Goal: Manage account settings

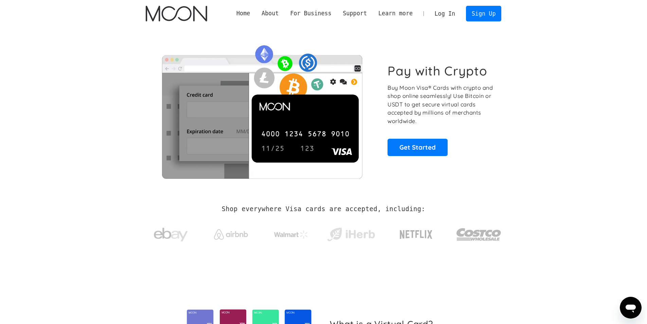
click at [450, 13] on link "Log In" at bounding box center [445, 13] width 32 height 15
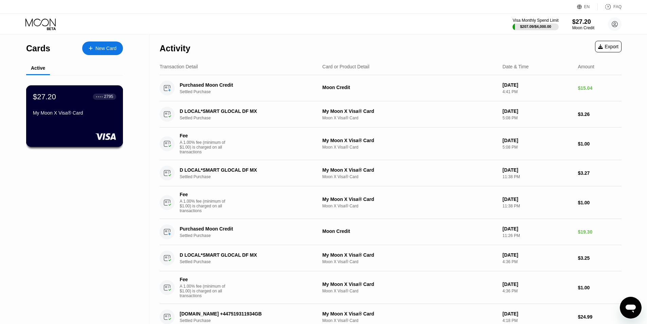
click at [60, 106] on div "$27.20 ● ● ● ● 2795 My Moon X Visa® Card" at bounding box center [74, 105] width 83 height 26
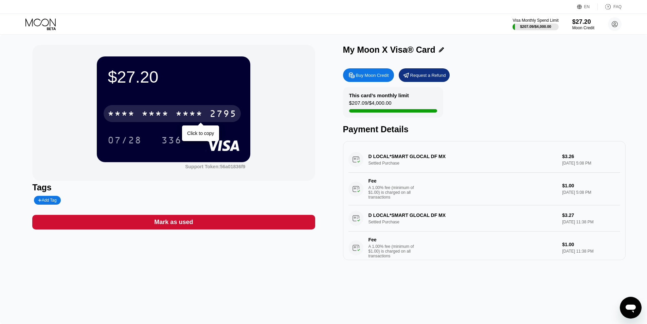
click at [206, 117] on div "* * * * * * * * * * * * 2795" at bounding box center [172, 113] width 137 height 17
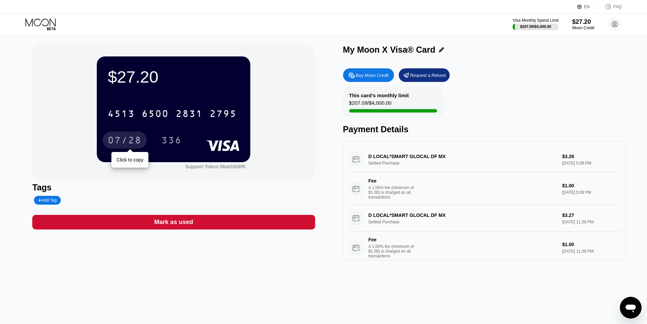
drag, startPoint x: 136, startPoint y: 141, endPoint x: 150, endPoint y: 174, distance: 36.5
click at [134, 141] on div "07/28" at bounding box center [125, 140] width 34 height 11
click at [178, 139] on div "336" at bounding box center [171, 140] width 20 height 11
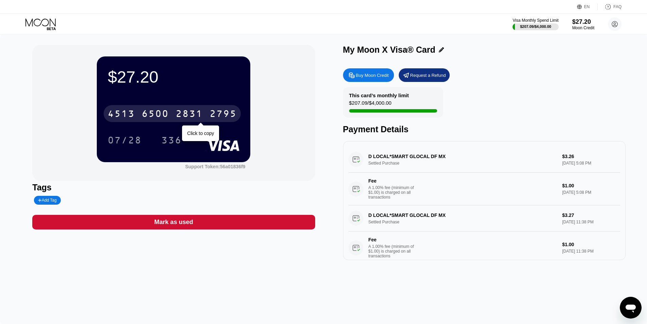
click at [233, 108] on div "[CREDIT_CARD_NUMBER]" at bounding box center [172, 113] width 137 height 17
click at [226, 117] on div "2795" at bounding box center [222, 114] width 27 height 11
click at [169, 117] on div "6500" at bounding box center [155, 114] width 27 height 11
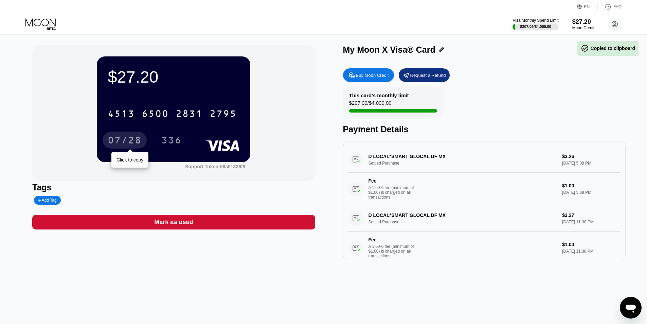
click at [128, 139] on div "07/28" at bounding box center [125, 140] width 34 height 11
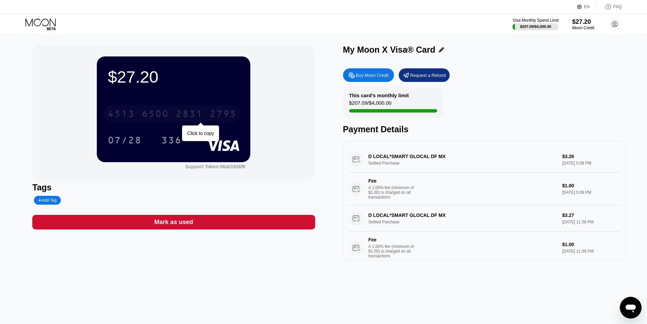
click at [182, 119] on div "2831" at bounding box center [189, 114] width 27 height 11
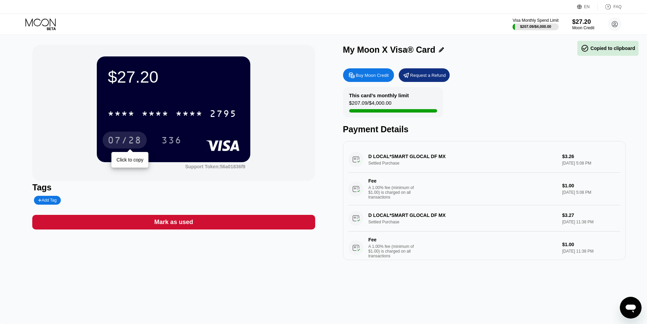
click at [118, 144] on div "07/28" at bounding box center [125, 140] width 34 height 11
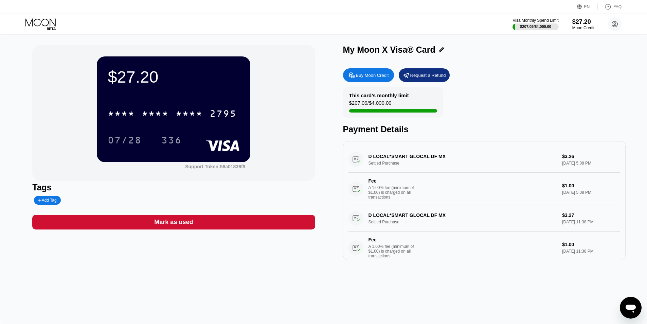
click at [180, 139] on div "336" at bounding box center [171, 140] width 20 height 11
click at [44, 200] on div "Add Tag" at bounding box center [47, 200] width 18 height 5
click at [178, 199] on div at bounding box center [108, 200] width 153 height 9
click at [67, 200] on input "text" at bounding box center [64, 200] width 52 height 5
type input "Faszjanko"
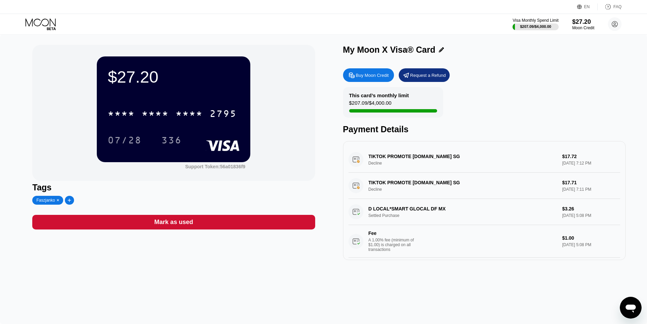
drag, startPoint x: 369, startPoint y: 196, endPoint x: 389, endPoint y: 188, distance: 21.8
click at [380, 191] on div "TIKTOK PROMOTE TIKTOK.COM SG Decline $17.71 Sep 22, 2025 7:11 PM" at bounding box center [484, 185] width 272 height 26
drag, startPoint x: 394, startPoint y: 185, endPoint x: 468, endPoint y: 182, distance: 73.4
click at [465, 182] on div "TIKTOK PROMOTE TIKTOK.COM SG Decline $17.71 Sep 22, 2025 7:11 PM" at bounding box center [484, 185] width 272 height 26
drag, startPoint x: 542, startPoint y: 187, endPoint x: 560, endPoint y: 192, distance: 18.3
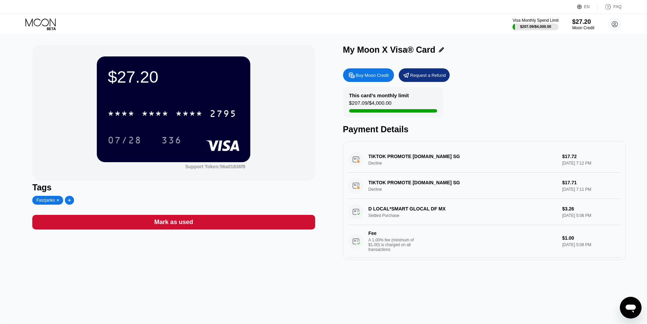
click at [558, 190] on div "TIKTOK PROMOTE TIKTOK.COM SG Decline $17.71 Sep 22, 2025 7:11 PM" at bounding box center [484, 185] width 272 height 26
click at [567, 186] on div "TIKTOK PROMOTE TIKTOK.COM SG Decline $17.71 Sep 22, 2025 7:11 PM" at bounding box center [484, 185] width 272 height 26
click at [388, 184] on div "TIKTOK PROMOTE TIKTOK.COM SG Decline $17.71 Sep 22, 2025 7:11 PM" at bounding box center [484, 185] width 272 height 26
click at [387, 183] on div "TIKTOK PROMOTE TIKTOK.COM SG Decline $17.71 Sep 22, 2025 7:11 PM" at bounding box center [484, 185] width 272 height 26
click at [427, 195] on div "TIKTOK PROMOTE TIKTOK.COM SG Decline $17.71 Sep 22, 2025 7:11 PM" at bounding box center [484, 185] width 272 height 26
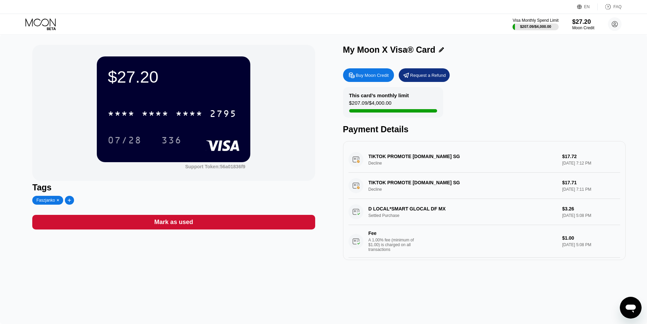
click at [355, 189] on div "TIKTOK PROMOTE TIKTOK.COM SG Decline $17.71 Sep 22, 2025 7:11 PM" at bounding box center [484, 185] width 272 height 26
click at [359, 209] on div "D LOCAL*SMART GLOCAL DF MX Settled Purchase $3.26 Sep 17, 2025 5:08 PM Fee A 1.…" at bounding box center [484, 228] width 272 height 59
drag, startPoint x: 375, startPoint y: 217, endPoint x: 416, endPoint y: 214, distance: 41.1
click at [407, 215] on div "D LOCAL*SMART GLOCAL DF MX Settled Purchase $3.26 Sep 17, 2025 5:08 PM Fee A 1.…" at bounding box center [484, 228] width 272 height 59
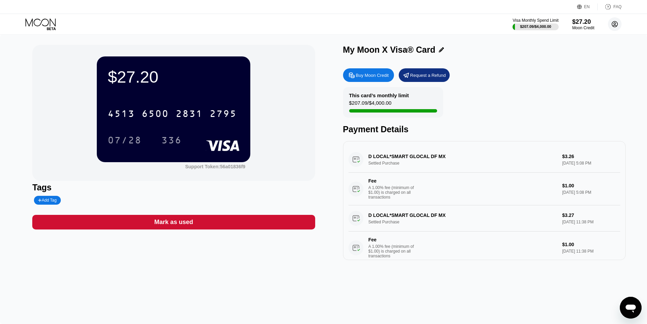
click at [613, 30] on circle at bounding box center [615, 24] width 14 height 14
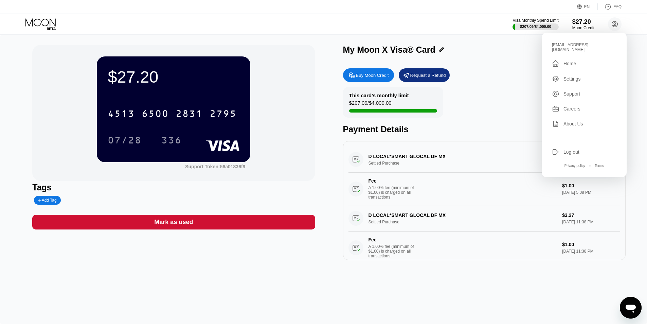
drag, startPoint x: 504, startPoint y: 84, endPoint x: 494, endPoint y: 77, distance: 12.5
click at [498, 79] on div "Buy Moon Credit Request a Refund This card’s monthly limit $207.09 / $4,000.00 …" at bounding box center [484, 162] width 282 height 195
